Goal: Find contact information: Find contact information

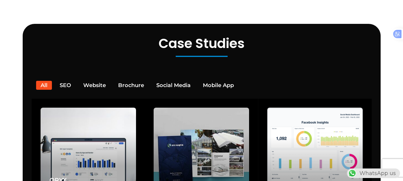
scroll to position [1135, 0]
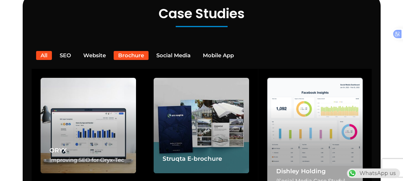
click at [122, 51] on button "Brochure" at bounding box center [131, 55] width 35 height 9
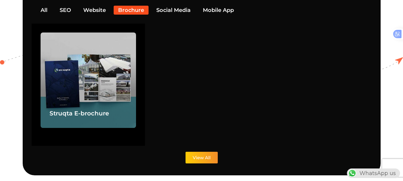
scroll to position [1224, 0]
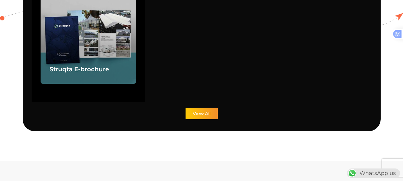
click at [196, 98] on div "Case Studies All SEO Website Brochure Social Media Mobile App ORYX Improving SE…" at bounding box center [202, 17] width 358 height 227
click at [196, 111] on span "View All" at bounding box center [202, 113] width 18 height 4
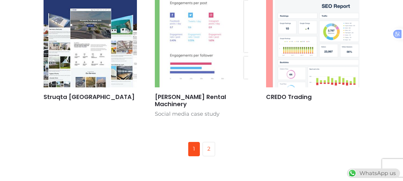
scroll to position [418, 0]
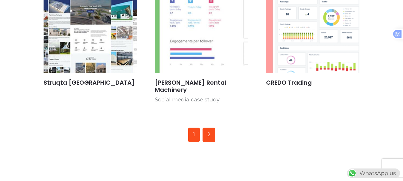
click at [206, 128] on link "2" at bounding box center [209, 135] width 13 height 14
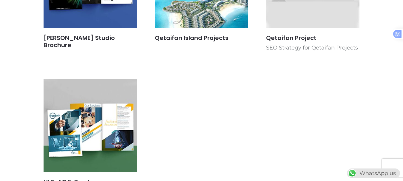
scroll to position [209, 0]
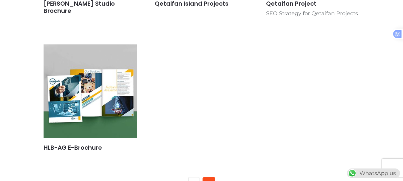
click at [224, 89] on div "Badie Studio Brochure Qetaifan Island Projects Qetaifan Project SEO Strategy fo…" at bounding box center [202, 32] width 334 height 280
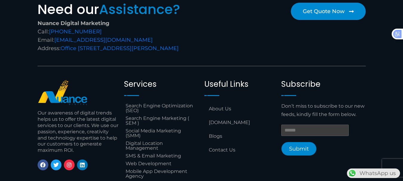
scroll to position [440, 0]
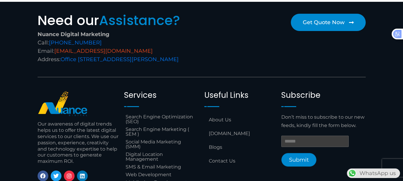
drag, startPoint x: 169, startPoint y: 52, endPoint x: 56, endPoint y: 50, distance: 113.2
click at [56, 50] on div "Nuance Digital Marketing Call: +974 6688 1424 Email: info@nuancedigitalsolution…" at bounding box center [118, 46] width 161 height 33
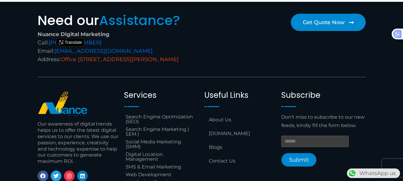
copy link "[EMAIL_ADDRESS][DOMAIN_NAME]"
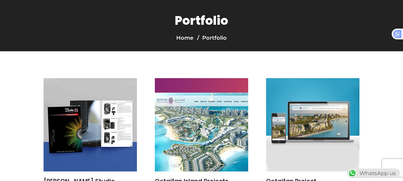
scroll to position [0, 0]
